Goal: Information Seeking & Learning: Learn about a topic

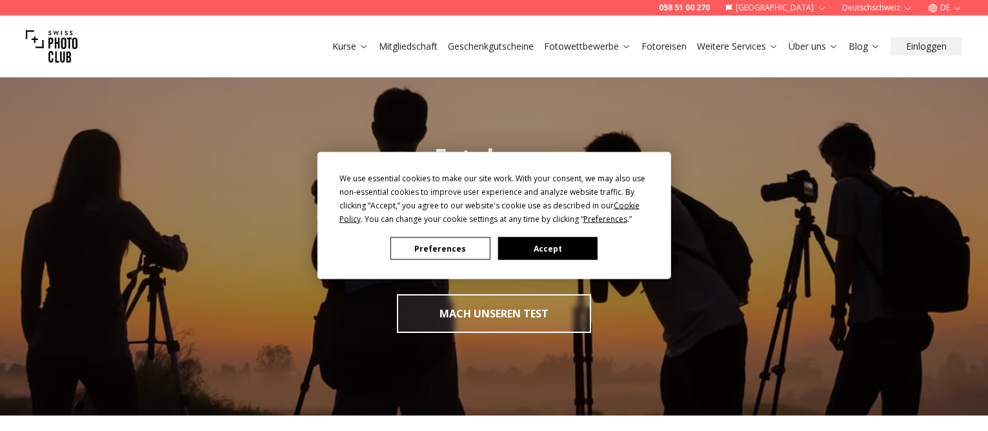
click at [543, 248] on button "Accept" at bounding box center [547, 248] width 99 height 23
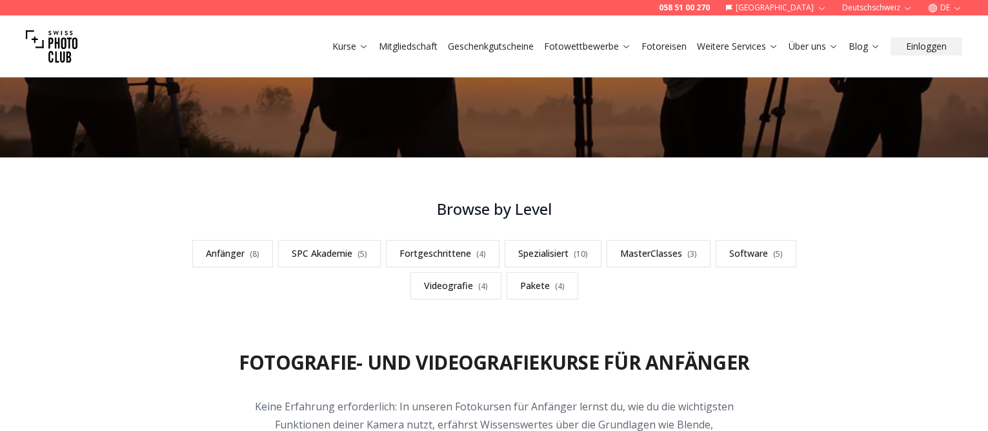
scroll to position [323, 0]
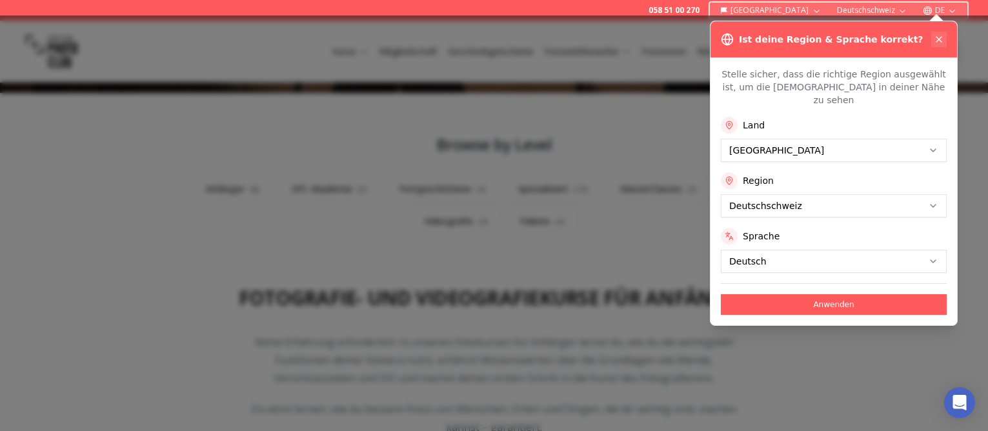
click at [945, 37] on button at bounding box center [938, 39] width 15 height 15
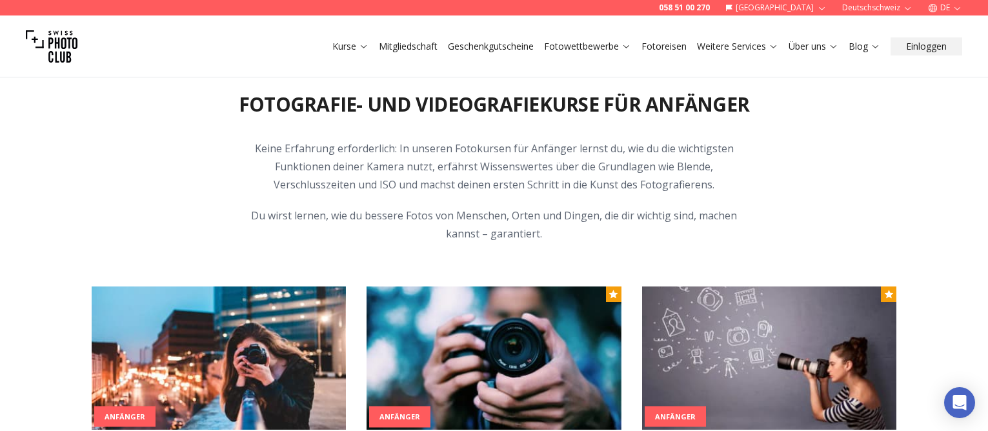
scroll to position [774, 0]
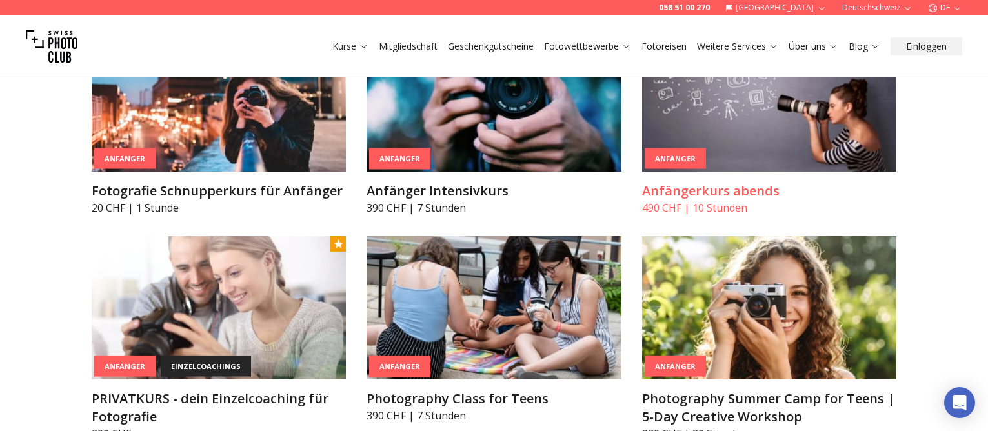
click at [699, 200] on h3 "Anfängerkurs abends" at bounding box center [769, 191] width 255 height 18
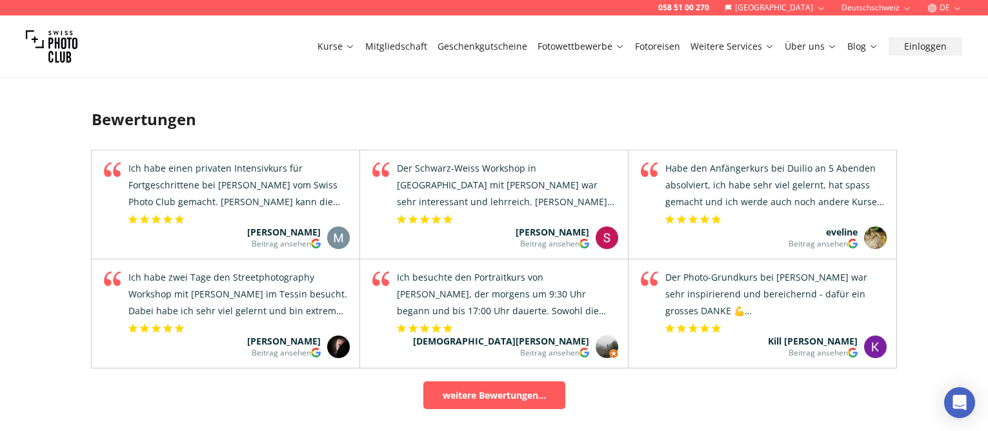
scroll to position [1420, 0]
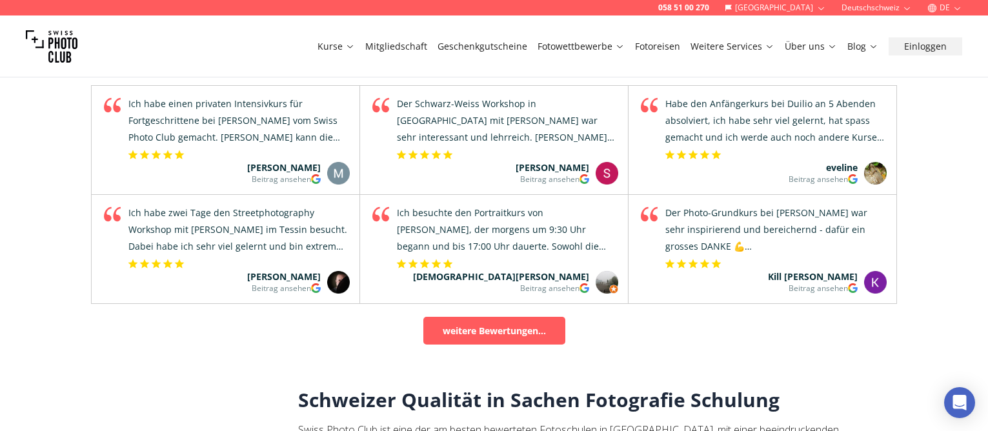
click at [278, 117] on div "Ich habe einen privaten Intensivkurs für Fortgeschrittene bei [PERSON_NAME] vom…" at bounding box center [237, 121] width 223 height 50
click at [451, 113] on div "Der Schwarz-Weiss Workshop in [GEOGRAPHIC_DATA] mit [PERSON_NAME] war sehr inte…" at bounding box center [506, 121] width 223 height 50
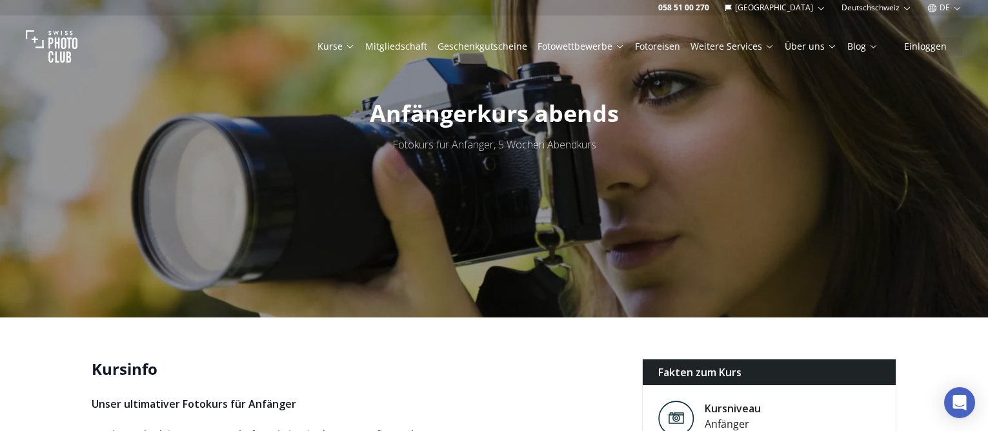
scroll to position [0, 0]
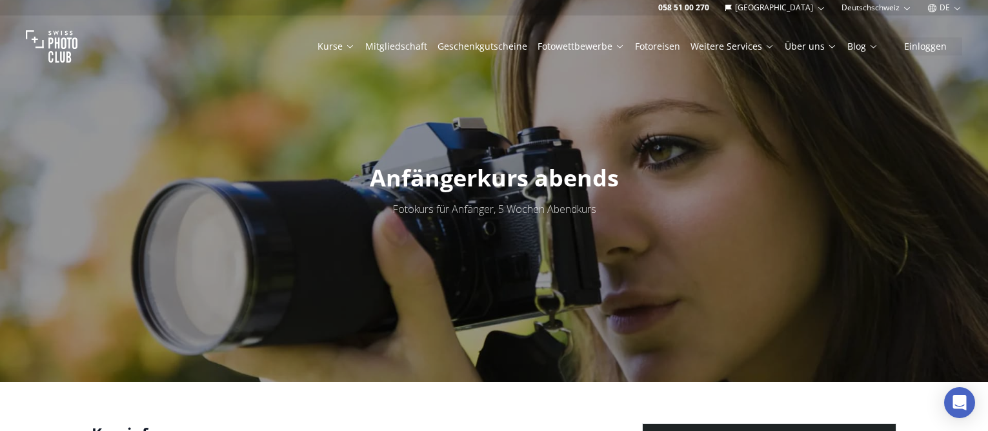
click at [355, 42] on icon at bounding box center [350, 46] width 10 height 10
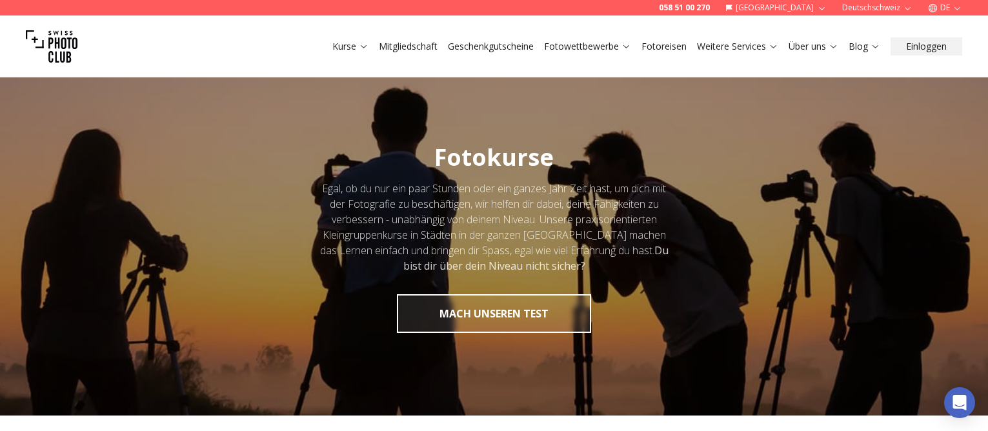
scroll to position [387, 0]
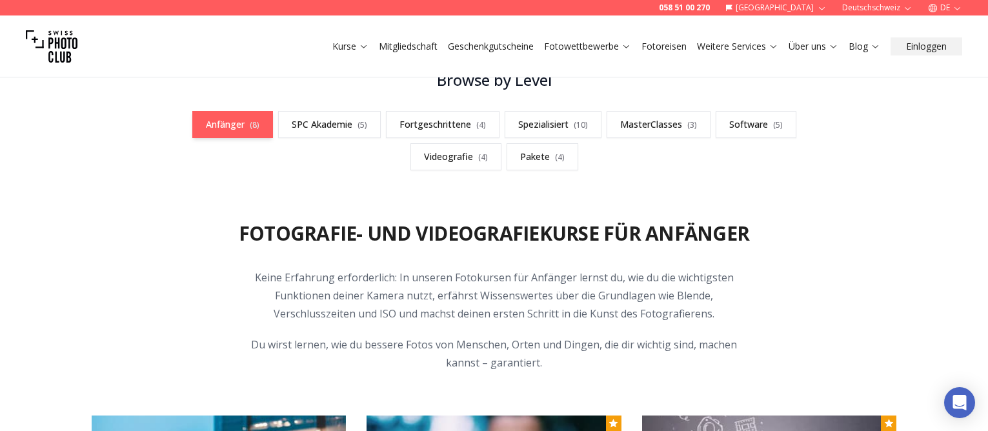
click at [247, 128] on link "Anfänger ( 8 )" at bounding box center [232, 124] width 81 height 27
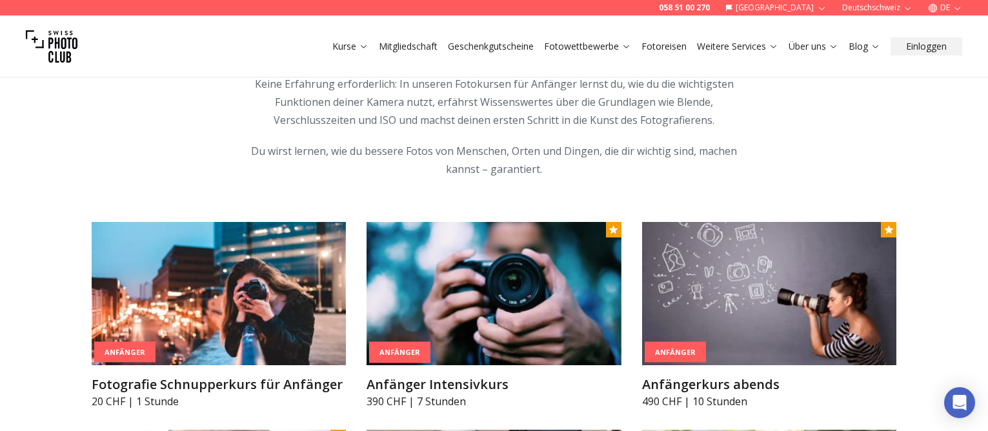
scroll to position [710, 0]
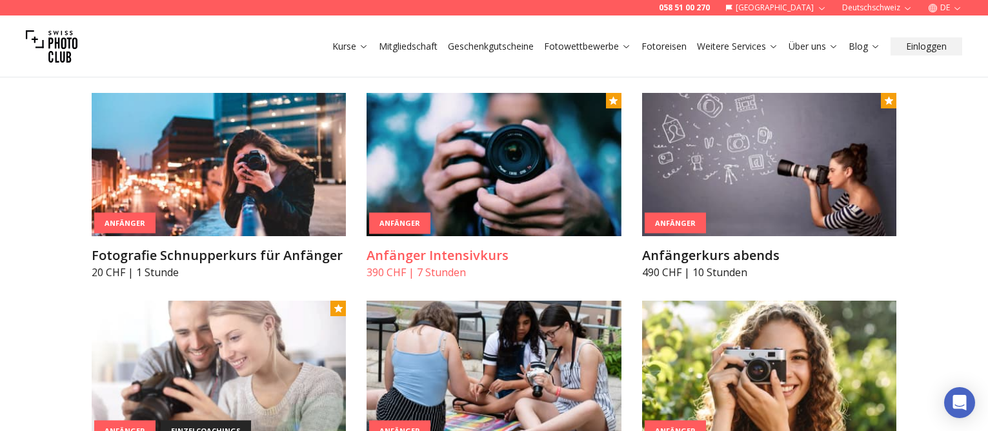
click at [411, 265] on h3 "Anfänger Intensivkurs" at bounding box center [494, 256] width 255 height 18
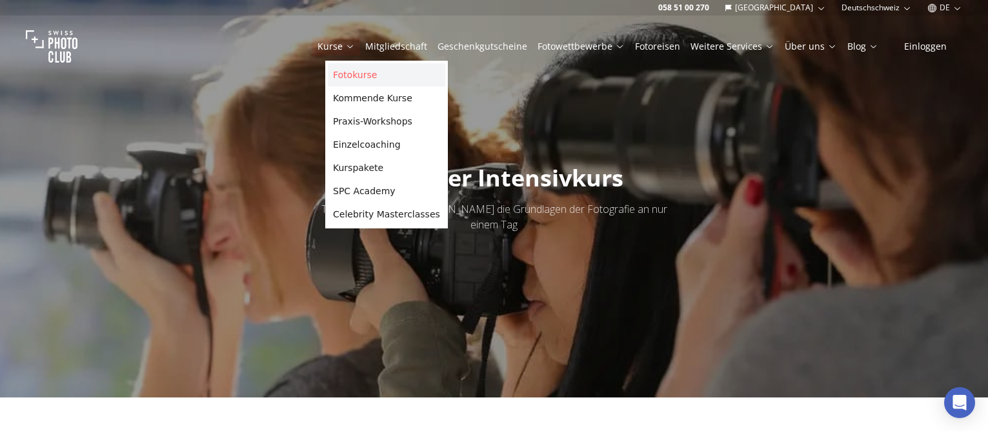
click at [361, 76] on link "Fotokurse" at bounding box center [386, 74] width 117 height 23
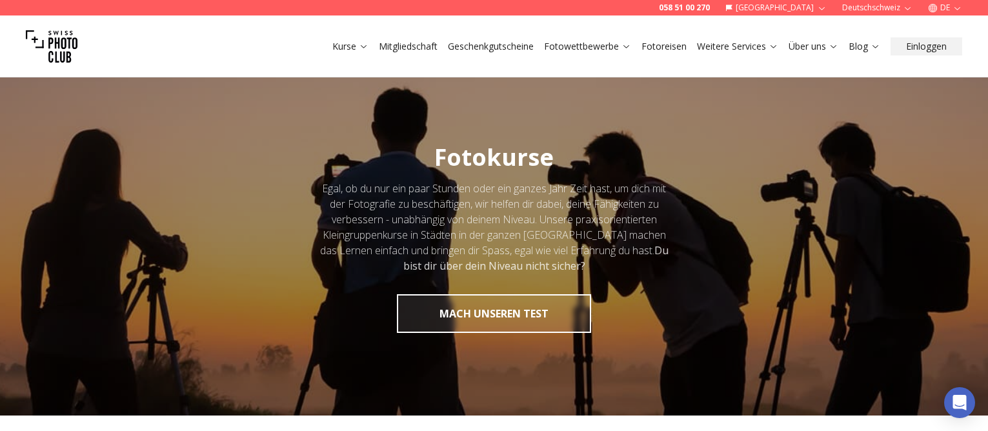
scroll to position [258, 0]
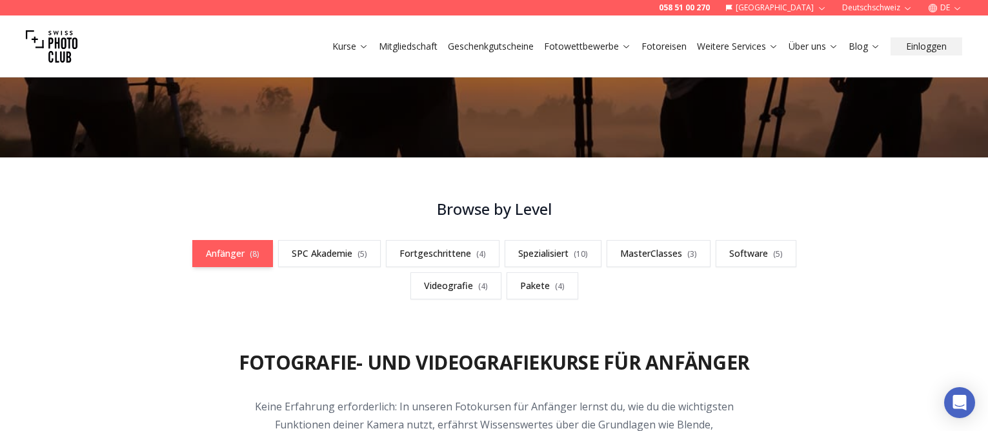
click at [236, 258] on link "Anfänger ( 8 )" at bounding box center [232, 253] width 81 height 27
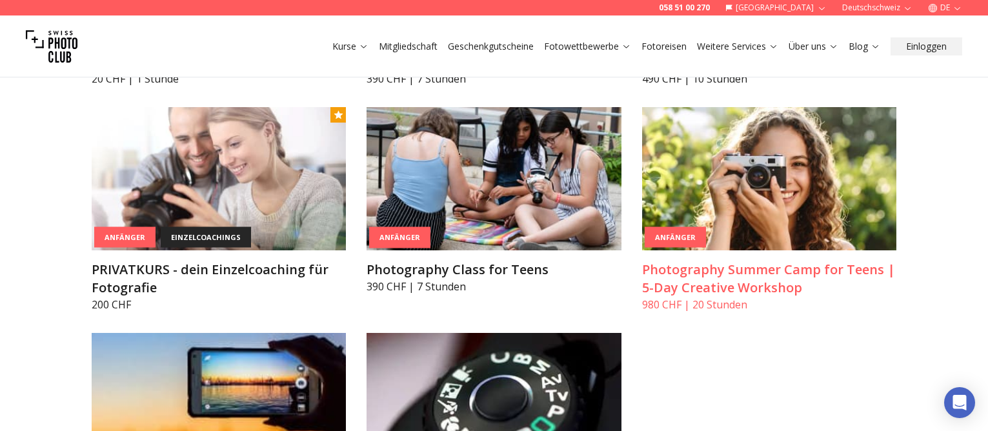
scroll to position [710, 0]
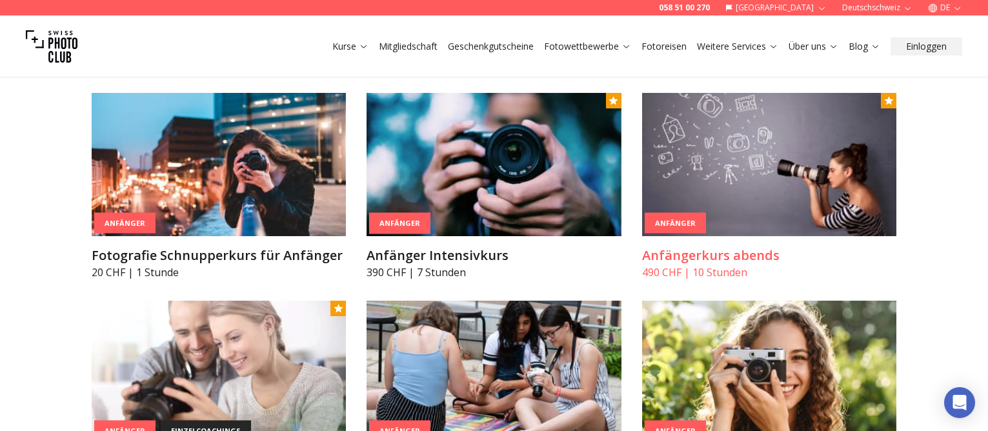
click at [706, 234] on div "Anfänger" at bounding box center [675, 222] width 61 height 21
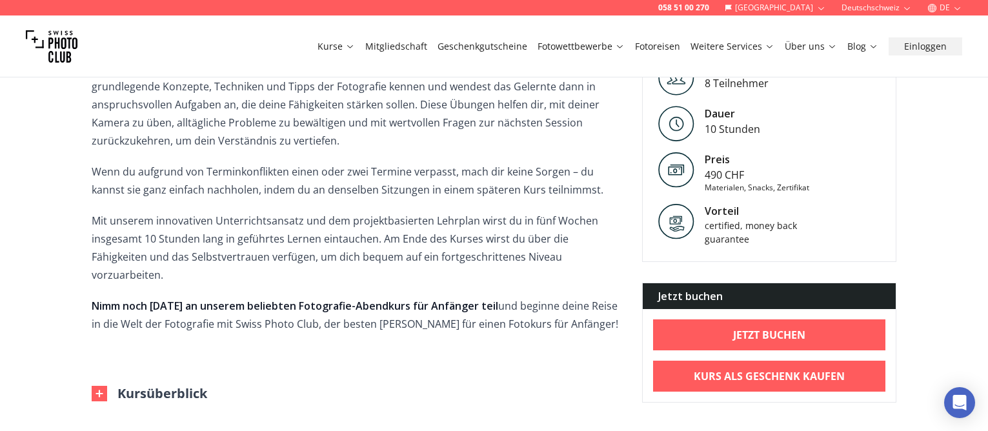
scroll to position [645, 0]
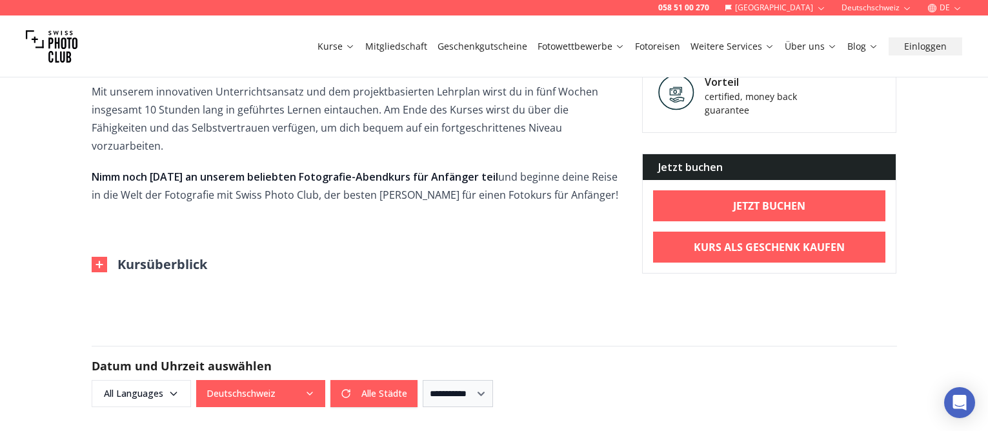
click at [101, 257] on img at bounding box center [99, 264] width 15 height 15
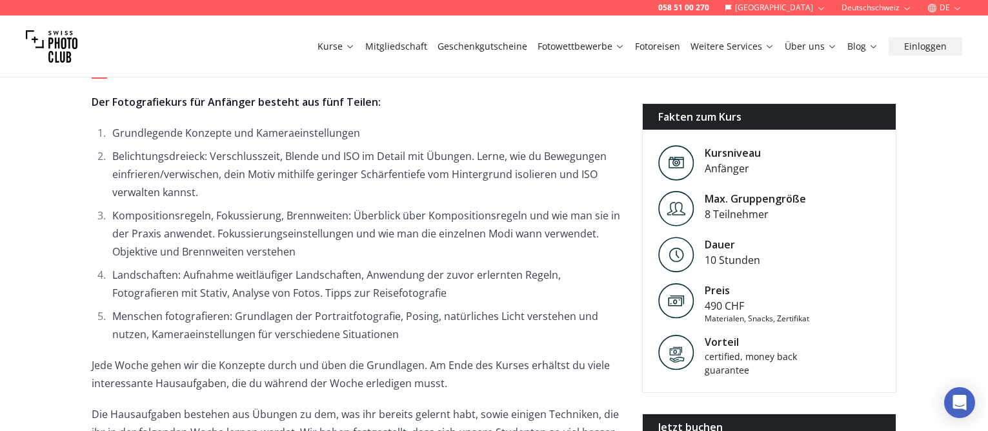
scroll to position [904, 0]
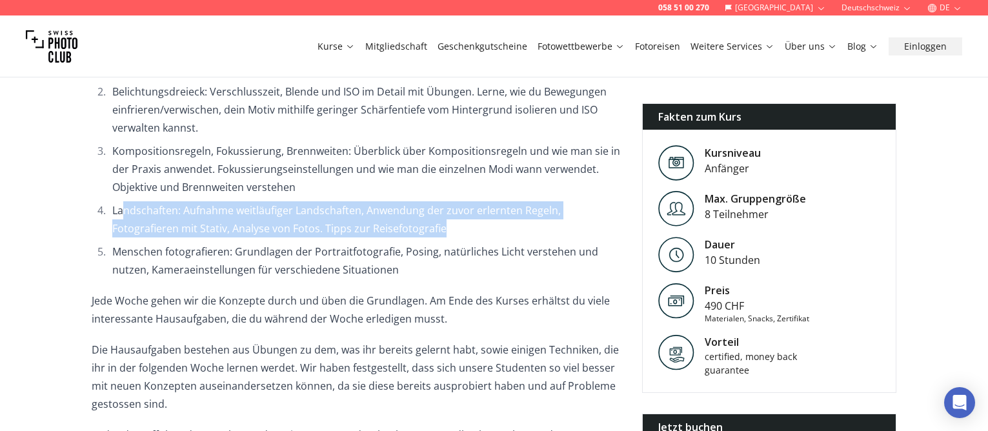
drag, startPoint x: 123, startPoint y: 188, endPoint x: 465, endPoint y: 207, distance: 343.2
click at [465, 207] on li "Landschaften: Aufnahme weitläufiger Landschaften, Anwendung der zuvor erlernten…" at bounding box center [364, 219] width 513 height 36
click at [461, 210] on li "Landschaften: Aufnahme weitläufiger Landschaften, Anwendung der zuvor erlernten…" at bounding box center [364, 219] width 513 height 36
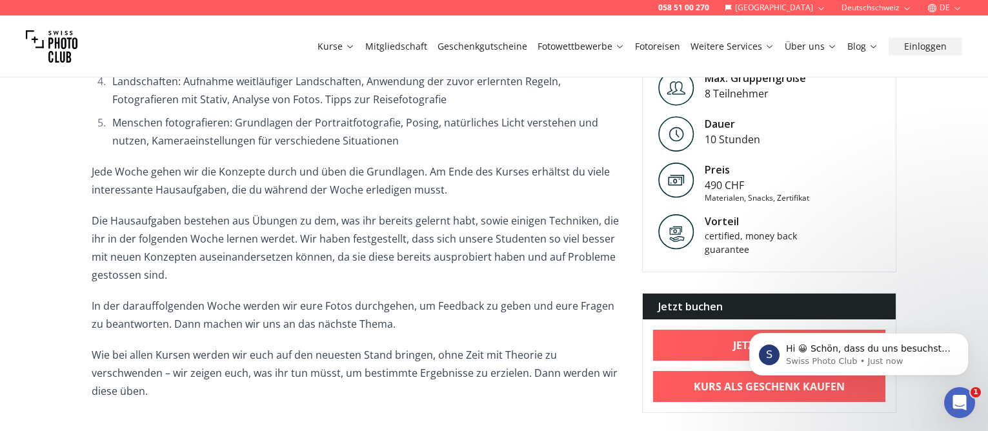
scroll to position [0, 0]
click at [958, 394] on icon "Open Intercom Messenger" at bounding box center [957, 400] width 21 height 21
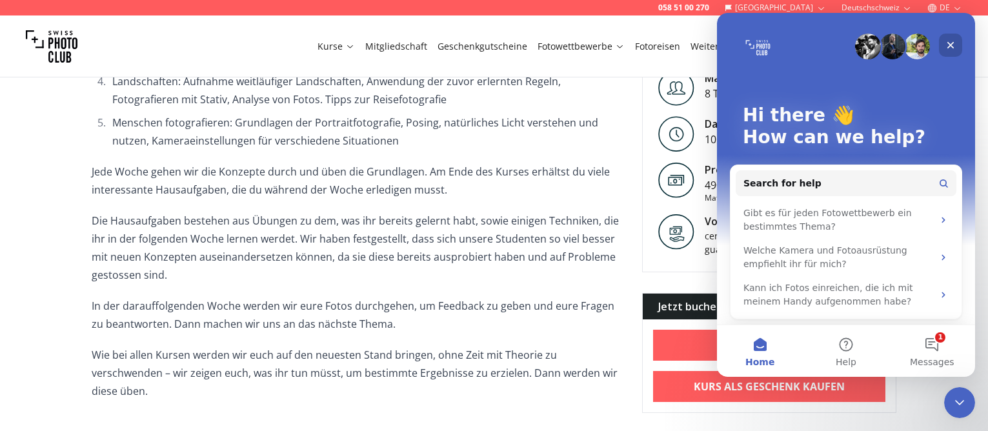
click at [947, 42] on icon "Close" at bounding box center [950, 45] width 10 height 10
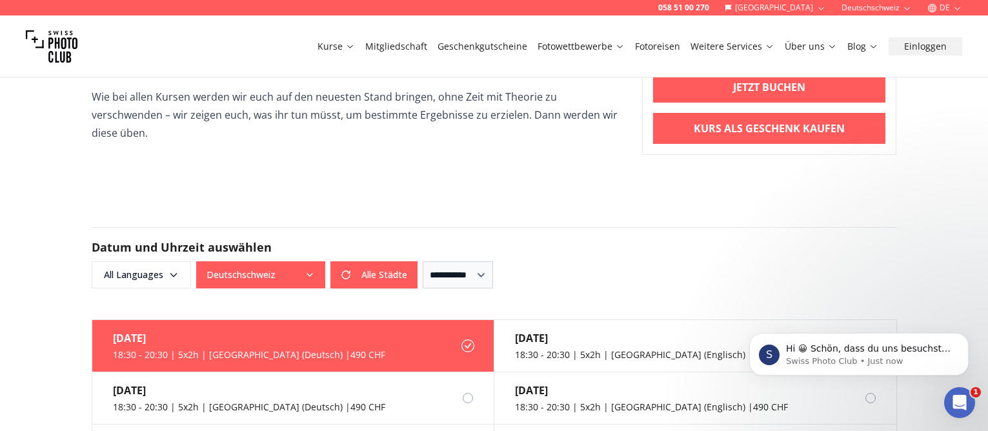
scroll to position [1355, 0]
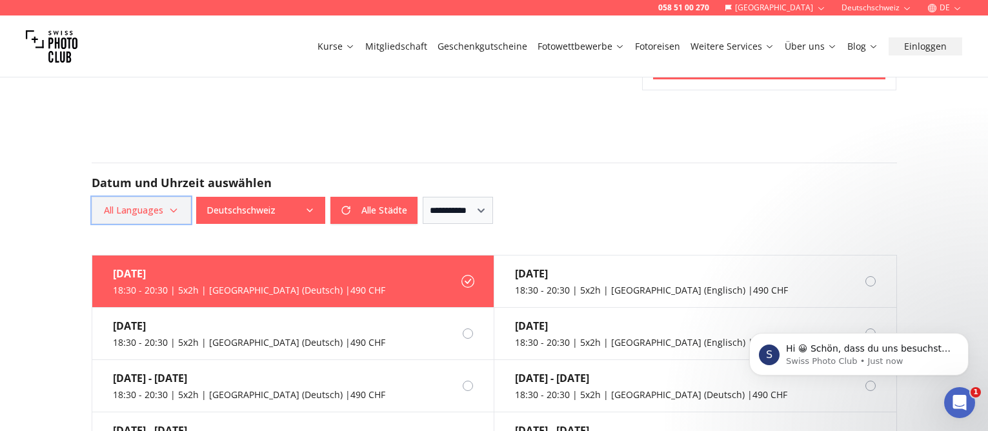
click at [174, 205] on icon "button" at bounding box center [173, 210] width 10 height 10
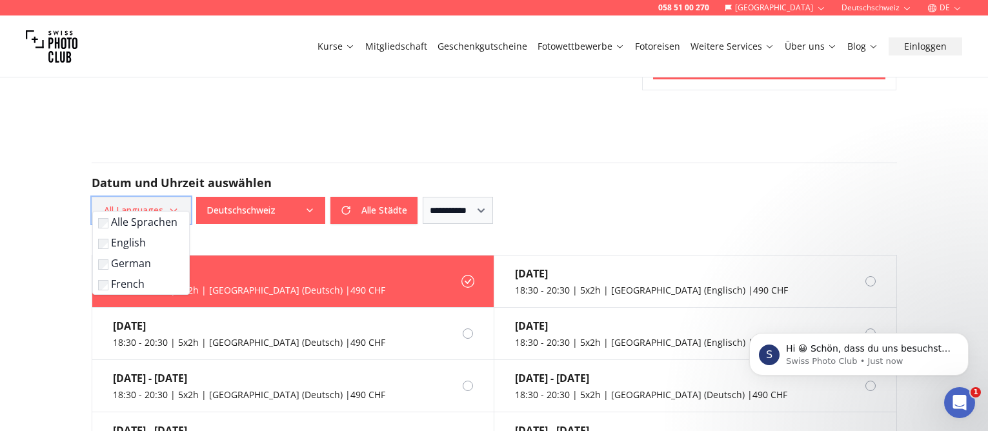
click at [174, 205] on icon "button" at bounding box center [173, 210] width 10 height 10
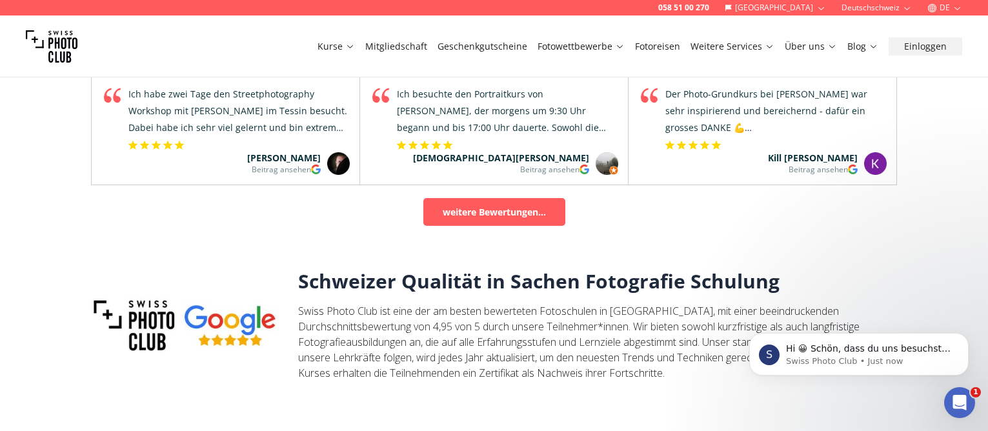
scroll to position [2388, 0]
